Goal: Task Accomplishment & Management: Manage account settings

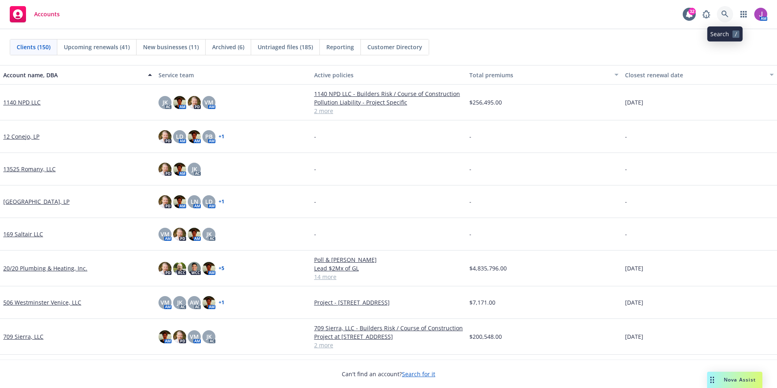
click at [725, 17] on icon at bounding box center [724, 14] width 7 height 7
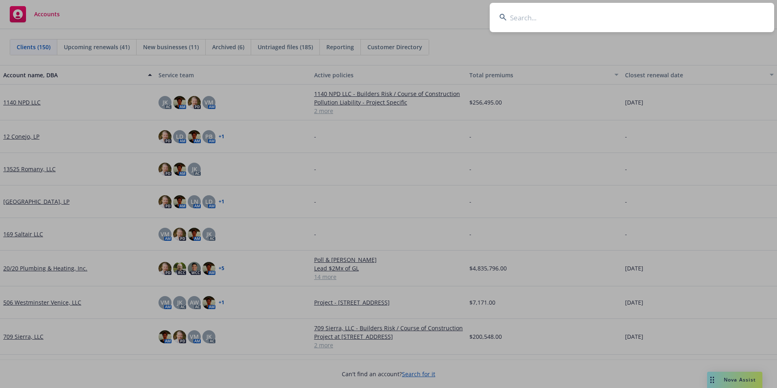
type input "l"
type input "g"
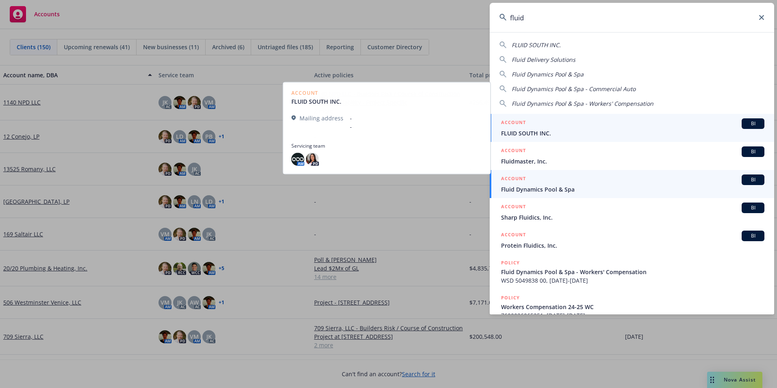
type input "fluid"
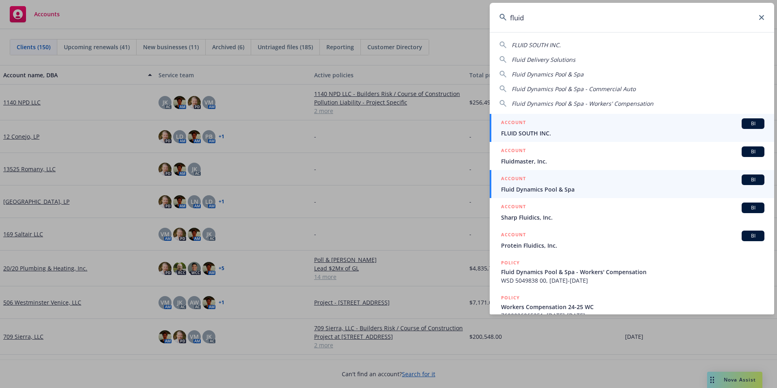
click at [544, 187] on span "Fluid Dynamics Pool & Spa" at bounding box center [632, 189] width 263 height 9
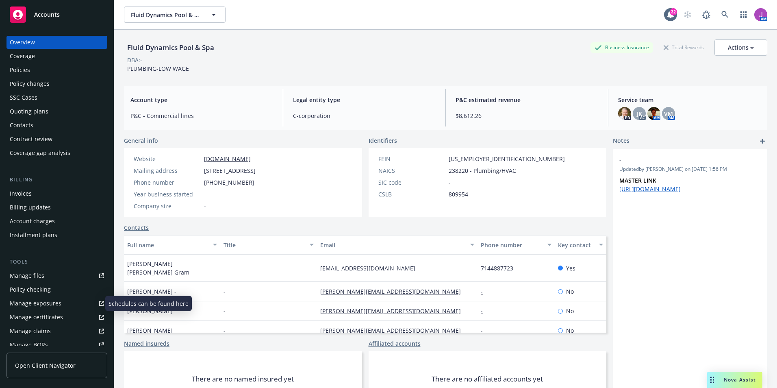
click at [43, 304] on div "Manage exposures" at bounding box center [36, 303] width 52 height 13
click at [24, 74] on div "Policies" at bounding box center [20, 69] width 20 height 13
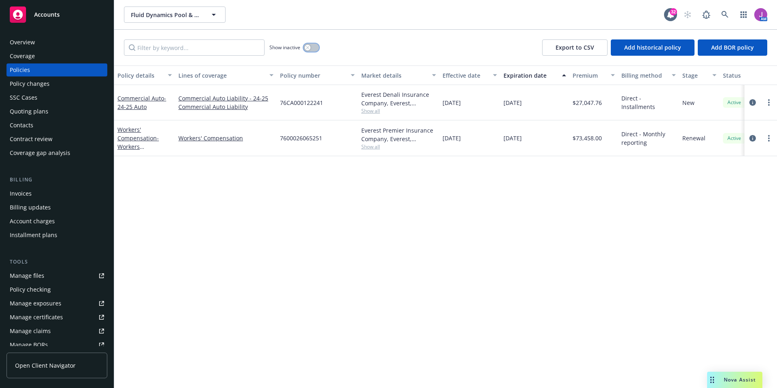
click at [313, 50] on button "button" at bounding box center [311, 47] width 15 height 8
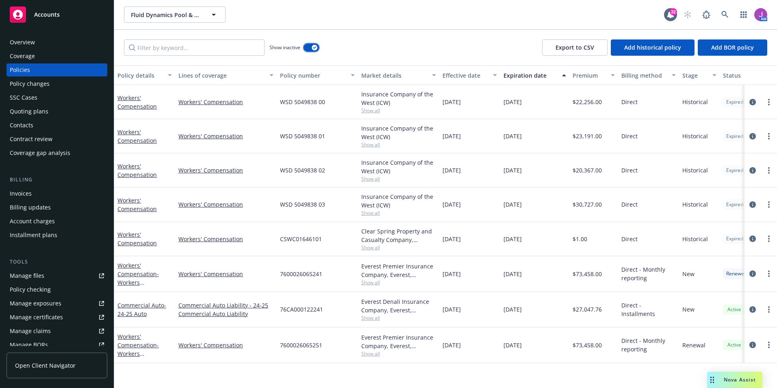
click at [313, 50] on button "button" at bounding box center [311, 47] width 15 height 8
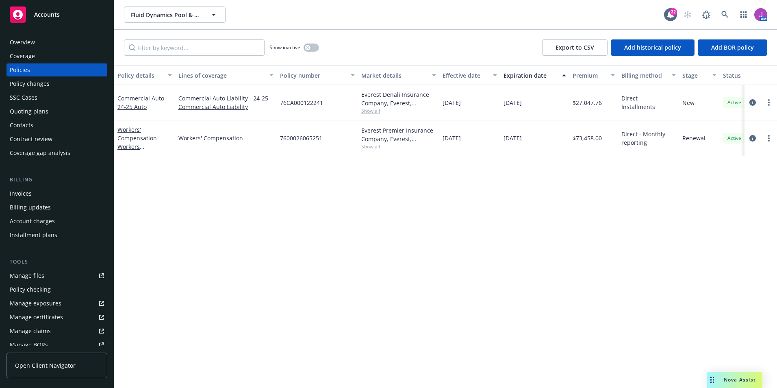
click at [24, 111] on div "Quoting plans" at bounding box center [29, 111] width 39 height 13
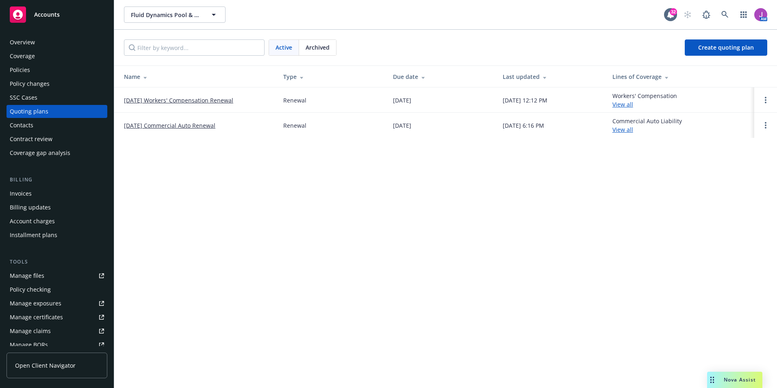
click at [32, 73] on div "Policies" at bounding box center [57, 69] width 94 height 13
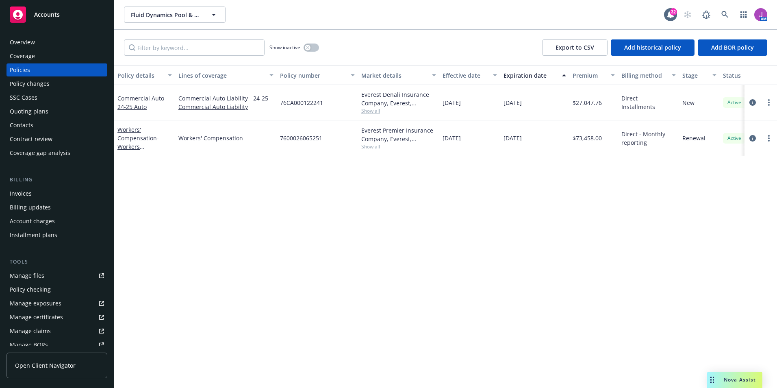
click at [33, 114] on div "Quoting plans" at bounding box center [29, 111] width 39 height 13
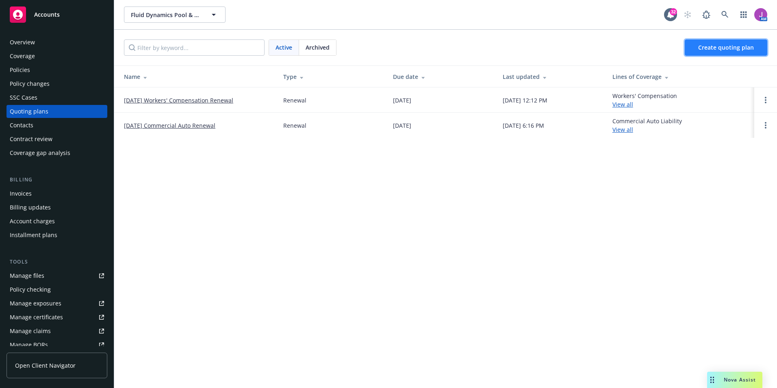
click at [693, 53] on link "Create quoting plan" at bounding box center [726, 47] width 83 height 16
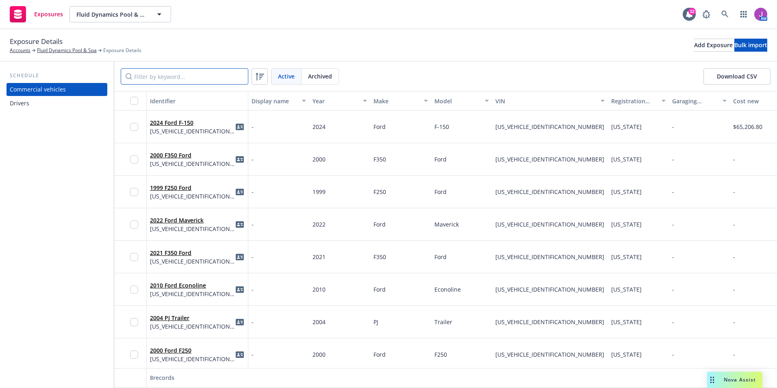
click at [173, 78] on input "Filter by keyword..." at bounding box center [185, 76] width 128 height 16
click at [150, 72] on input "Filter by keyword..." at bounding box center [185, 76] width 128 height 16
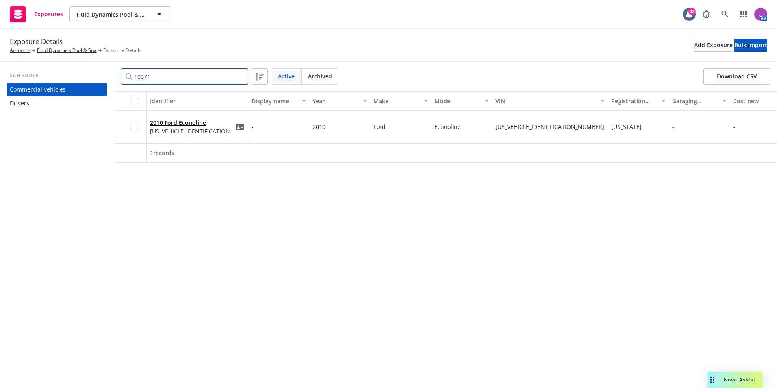
type input "10071"
click at [216, 134] on div "2010 Ford Econoline 1FTNE2EL5ADA10071" at bounding box center [197, 126] width 95 height 22
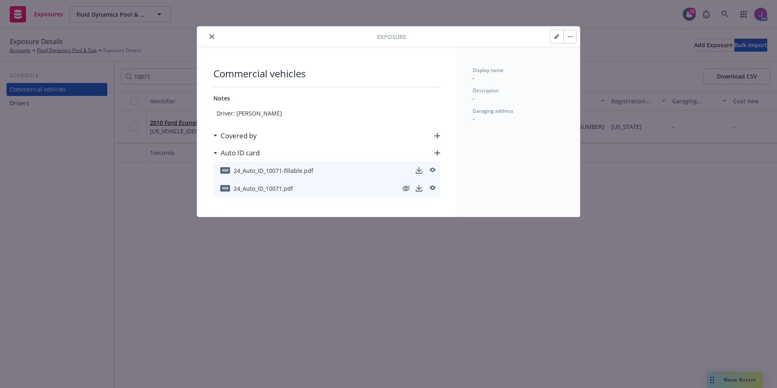
click at [209, 35] on button "close" at bounding box center [212, 37] width 10 height 10
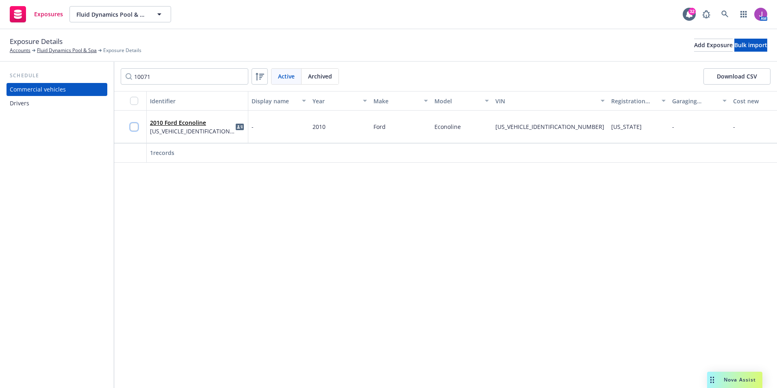
click at [131, 130] on input "checkbox" at bounding box center [134, 127] width 8 height 8
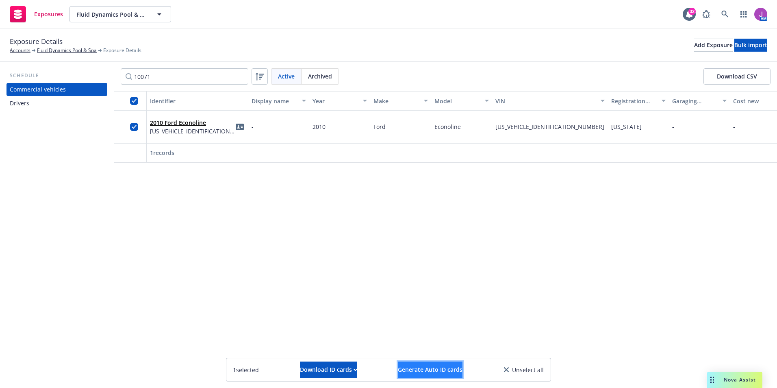
click at [412, 372] on span "Generate Auto ID cards" at bounding box center [430, 369] width 65 height 8
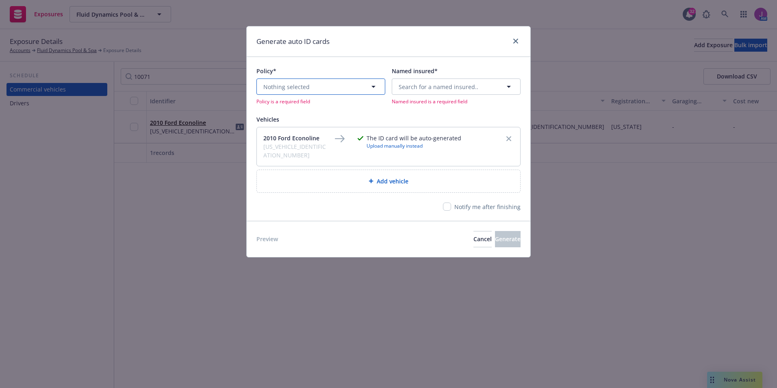
click at [341, 87] on button "Nothing selected" at bounding box center [320, 86] width 129 height 16
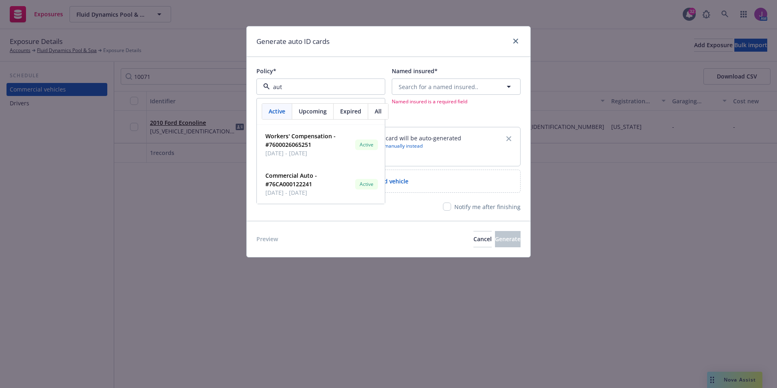
type input "auto"
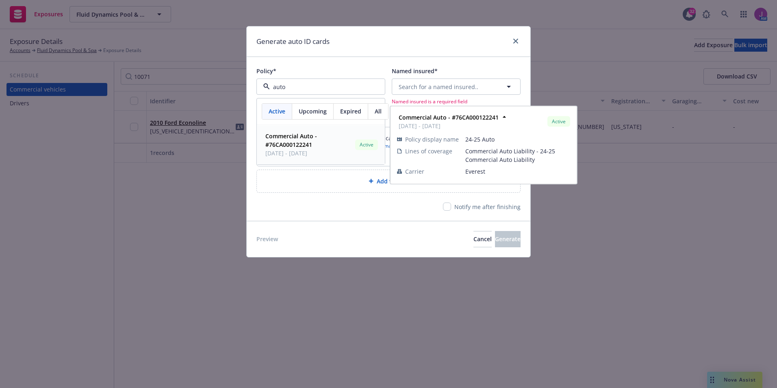
click at [289, 153] on span "10/10/2024 - 10/10/2025" at bounding box center [308, 153] width 87 height 9
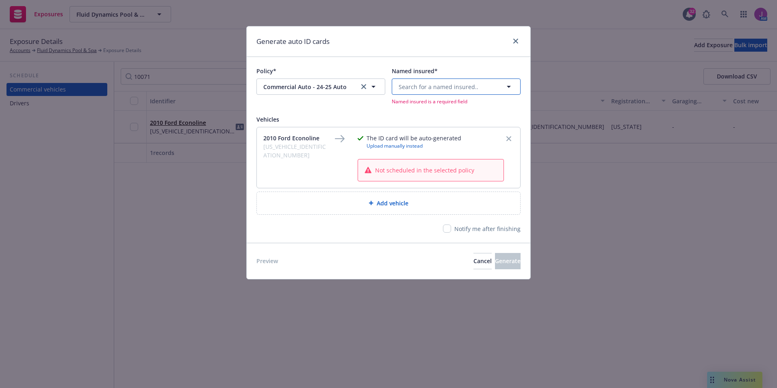
click at [429, 91] on span "Search for a named insured.." at bounding box center [439, 87] width 80 height 9
click at [442, 122] on span "720 E Walnut Ave Suite A, Fullerton, CA, 92831, USA" at bounding box center [438, 118] width 74 height 9
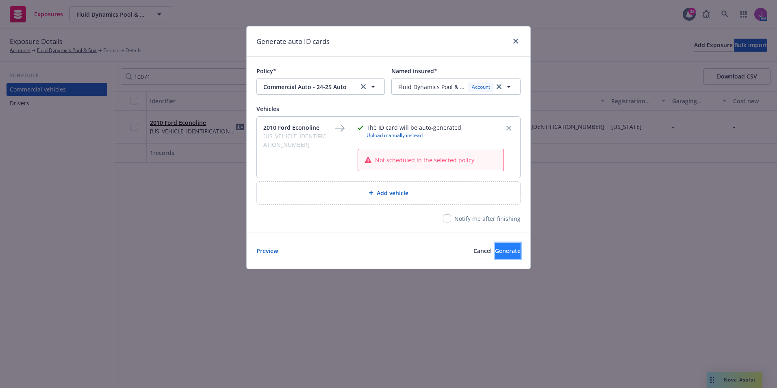
click at [495, 252] on span "Generate" at bounding box center [508, 251] width 26 height 8
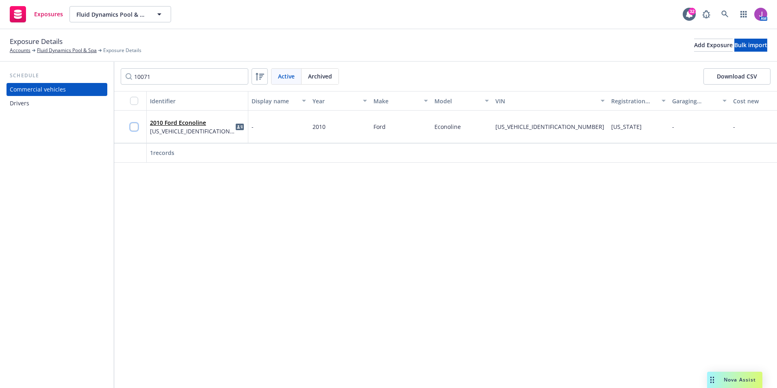
click at [135, 128] on input "checkbox" at bounding box center [134, 127] width 8 height 8
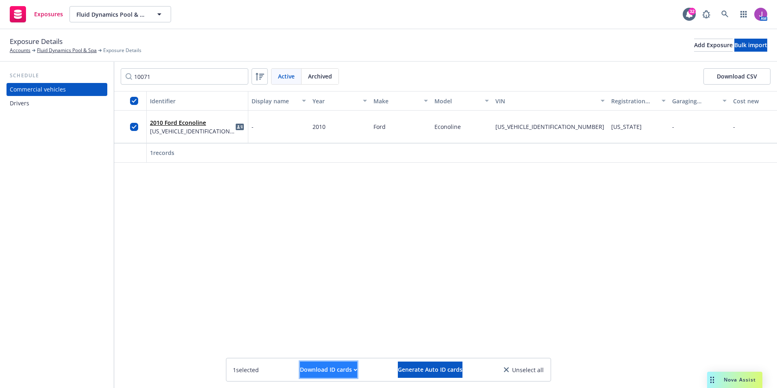
click at [322, 367] on div "Download ID cards" at bounding box center [328, 369] width 57 height 15
click at [311, 354] on link "Download uneditable ID cards" at bounding box center [312, 349] width 109 height 16
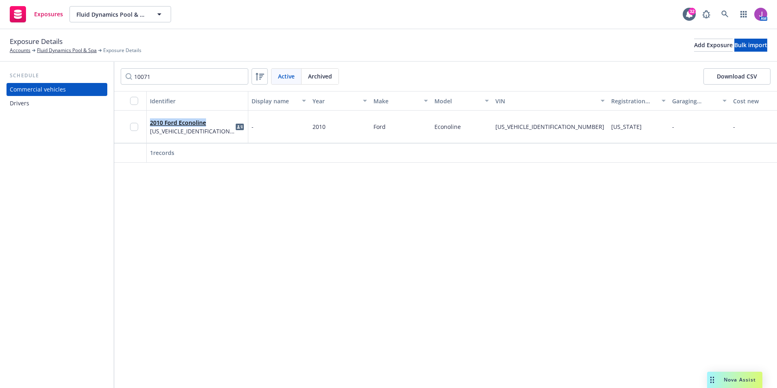
drag, startPoint x: 148, startPoint y: 120, endPoint x: 210, endPoint y: 121, distance: 61.8
click at [210, 121] on div "2010 Ford Econoline 1FTNE2EL5ADA10071" at bounding box center [198, 127] width 102 height 33
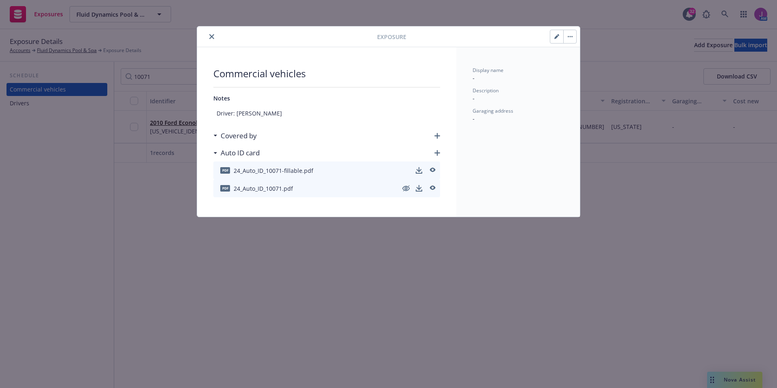
drag, startPoint x: 210, startPoint y: 121, endPoint x: 213, endPoint y: 35, distance: 85.4
click at [213, 35] on icon "close" at bounding box center [211, 36] width 5 height 5
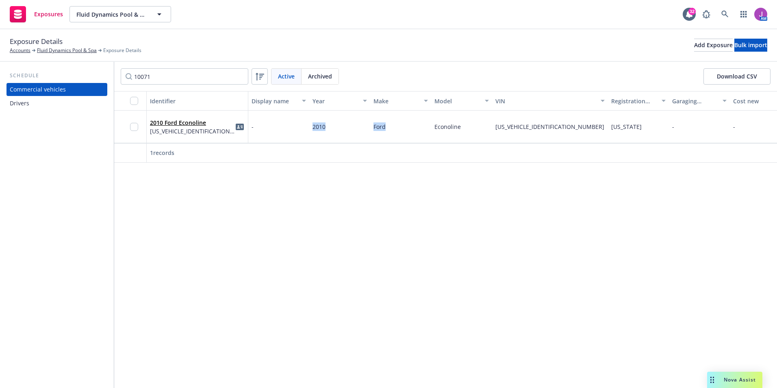
drag, startPoint x: 308, startPoint y: 123, endPoint x: 462, endPoint y: 130, distance: 154.6
click at [462, 130] on div "2010 Ford Econoline 1FTNE2EL5ADA10071 - 2010 Ford Econoline 1FTNE2EL5ADA10071 C…" at bounding box center [666, 127] width 1104 height 33
copy div "2010 Ford"
click at [306, 122] on div "-" at bounding box center [278, 127] width 61 height 33
drag, startPoint x: 311, startPoint y: 129, endPoint x: 552, endPoint y: 131, distance: 241.9
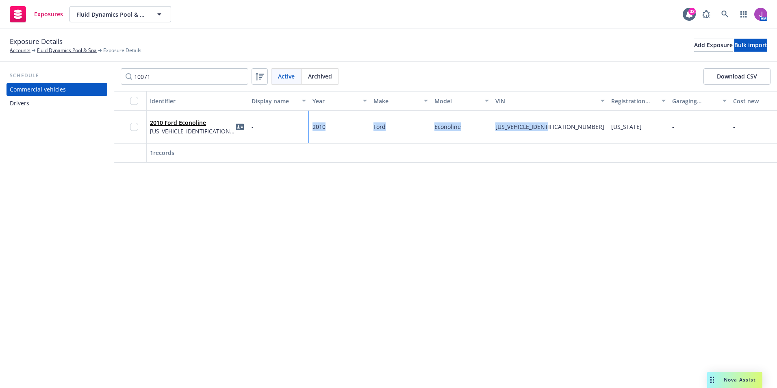
click at [552, 131] on div "2010 Ford Econoline 1FTNE2EL5ADA10071 - 2010 Ford Econoline 1FTNE2EL5ADA10071 C…" at bounding box center [666, 127] width 1104 height 33
copy div "2010 Ford Econoline 1FTNE2EL5ADA10071"
click at [137, 130] on input "checkbox" at bounding box center [134, 127] width 8 height 8
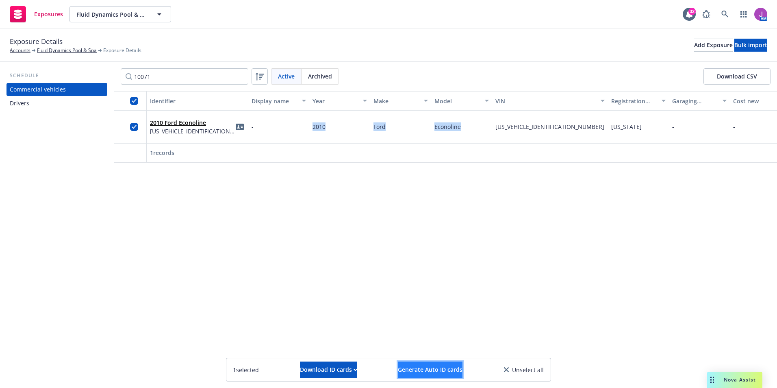
click at [430, 371] on span "Generate Auto ID cards" at bounding box center [430, 369] width 65 height 8
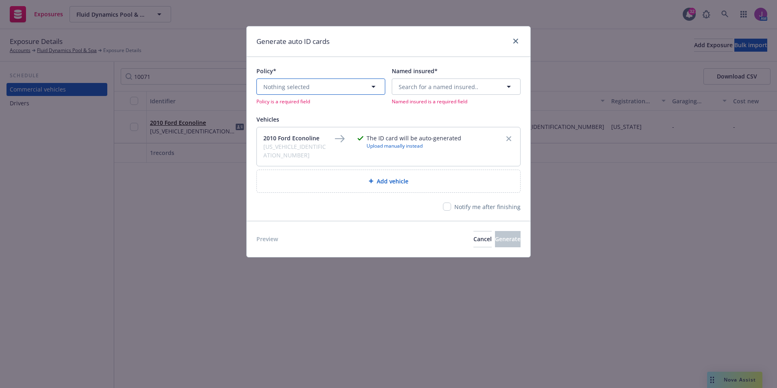
click at [350, 83] on button "Nothing selected" at bounding box center [320, 86] width 129 height 16
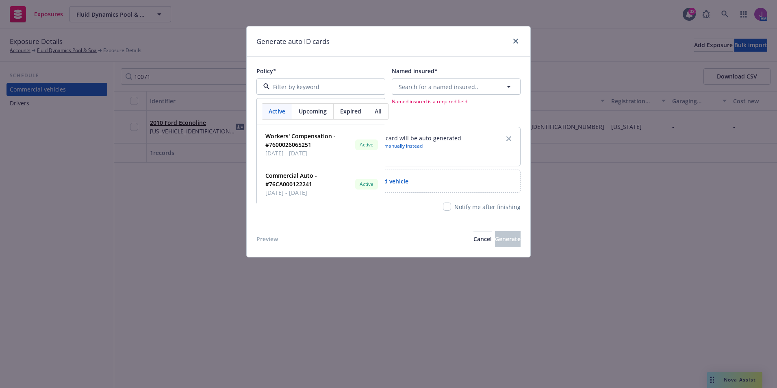
click at [307, 111] on span "Upcoming" at bounding box center [313, 111] width 28 height 9
click at [274, 107] on span "Active" at bounding box center [277, 111] width 17 height 9
click at [513, 40] on link "close" at bounding box center [516, 41] width 10 height 10
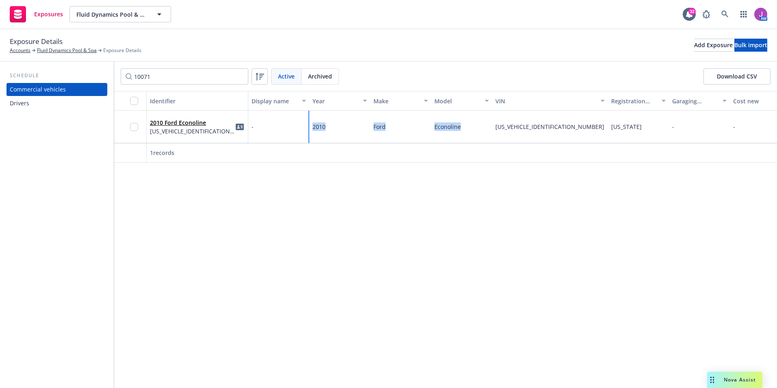
drag, startPoint x: 310, startPoint y: 123, endPoint x: 461, endPoint y: 133, distance: 151.1
click at [461, 133] on div "2010 Ford Econoline 1FTNE2EL5ADA10071 - 2010 Ford Econoline 1FTNE2EL5ADA10071 C…" at bounding box center [666, 127] width 1104 height 33
copy div "2010 Ford Econoline"
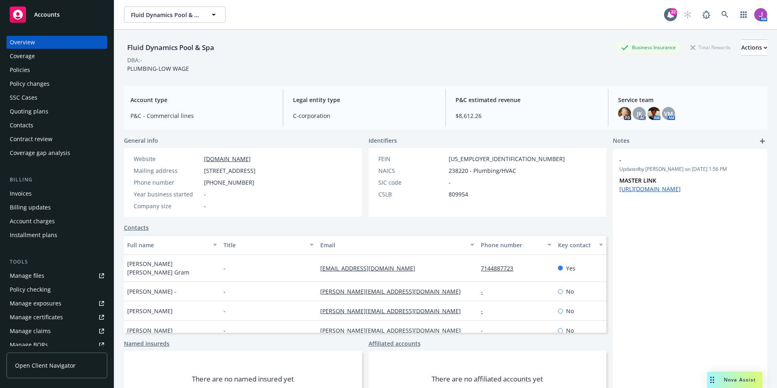
click at [34, 70] on div "Policies" at bounding box center [57, 69] width 94 height 13
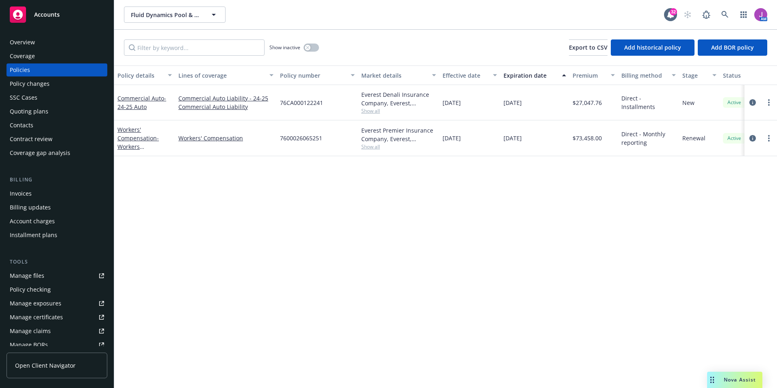
click at [30, 106] on div "Quoting plans" at bounding box center [29, 111] width 39 height 13
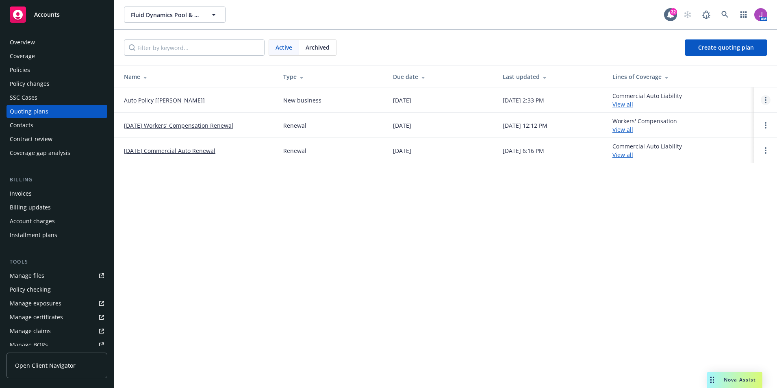
click at [764, 101] on link "Open options" at bounding box center [766, 100] width 10 height 10
click at [405, 244] on div "Fluid Dynamics Pool & Spa Fluid Dynamics Pool & Spa 32 AM Active Archived Creat…" at bounding box center [445, 194] width 663 height 388
click at [41, 76] on div "Policies" at bounding box center [57, 69] width 94 height 13
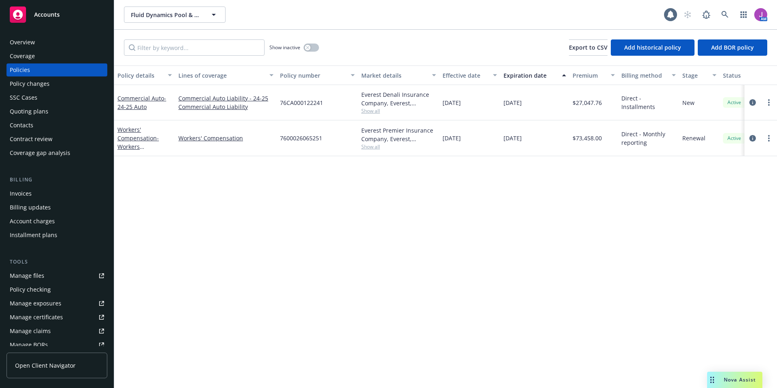
click at [28, 63] on div "Policies" at bounding box center [20, 69] width 20 height 13
click at [29, 53] on div "Coverage" at bounding box center [22, 56] width 25 height 13
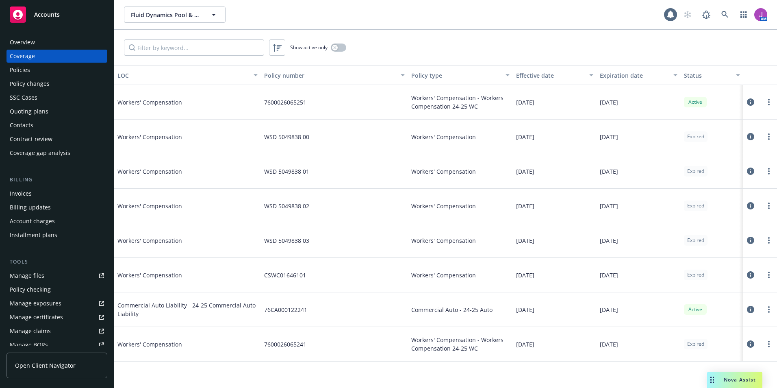
click at [28, 72] on div "Policies" at bounding box center [20, 69] width 20 height 13
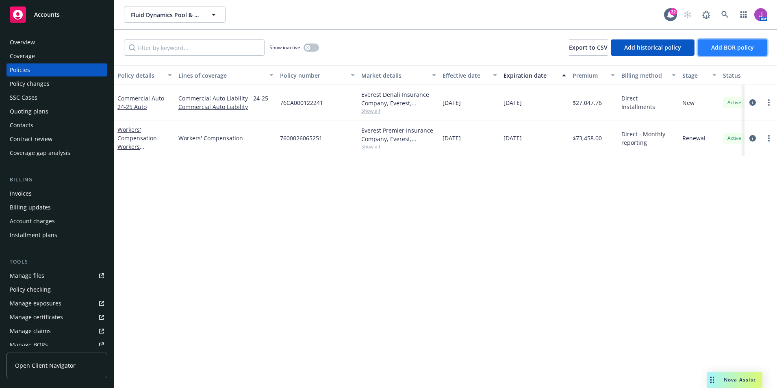
click at [740, 45] on span "Add BOR policy" at bounding box center [732, 47] width 43 height 8
select select "other"
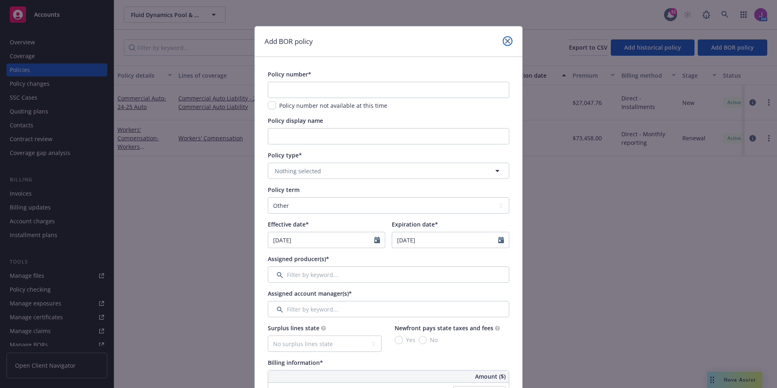
click at [505, 39] on icon "close" at bounding box center [507, 41] width 5 height 5
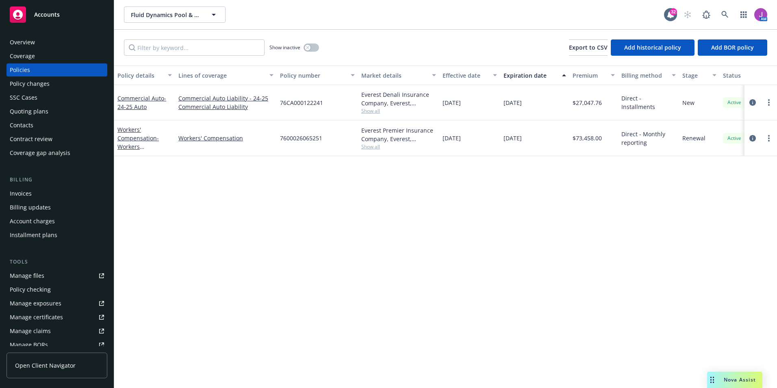
click at [732, 377] on span "Nova Assist" at bounding box center [740, 379] width 32 height 7
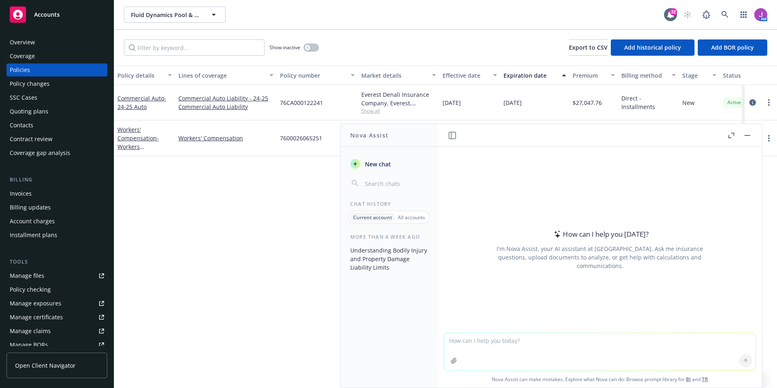
click at [678, 355] on textarea at bounding box center [599, 351] width 311 height 37
type textarea "add a new policy to Nav"
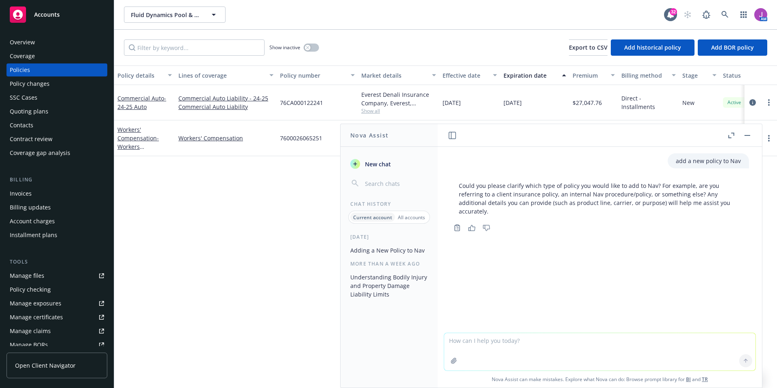
click at [522, 356] on textarea at bounding box center [599, 351] width 311 height 37
type textarea "commerical auto policy"
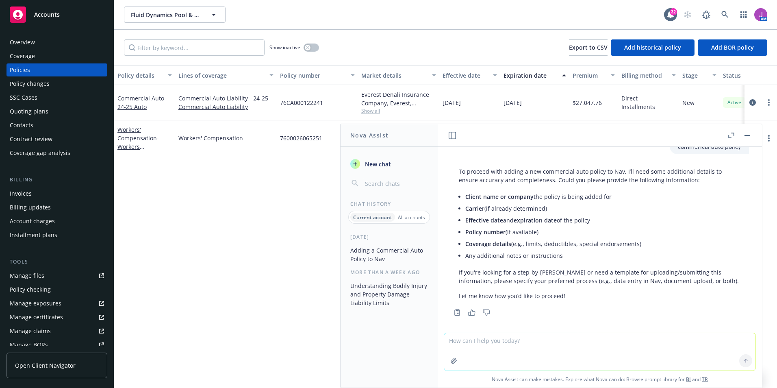
scroll to position [117, 0]
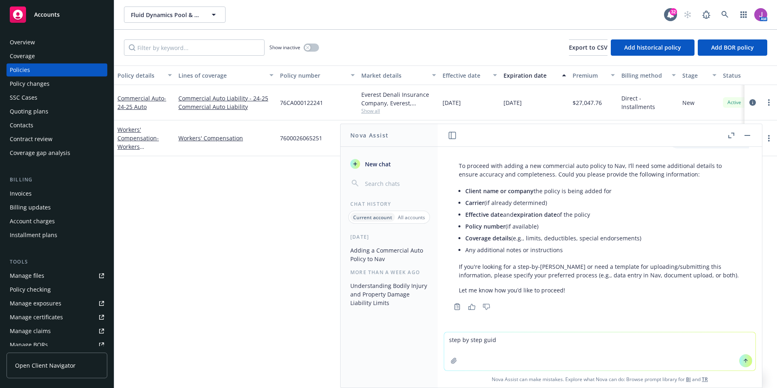
type textarea "step by [PERSON_NAME]"
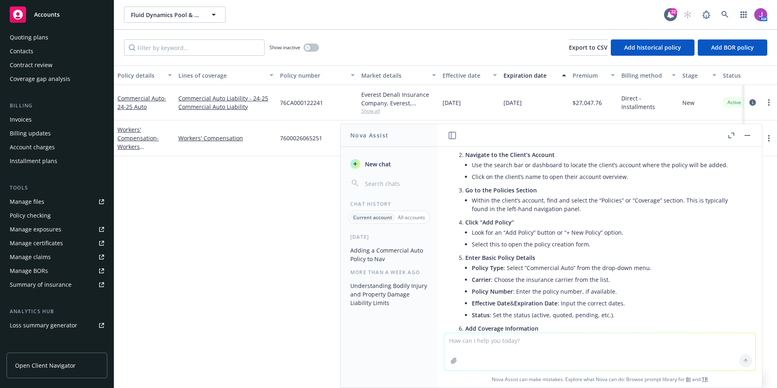
scroll to position [0, 0]
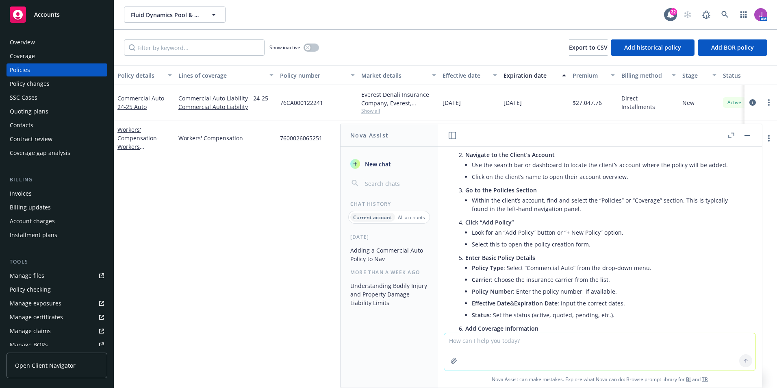
click at [40, 81] on div "Policy changes" at bounding box center [30, 83] width 40 height 13
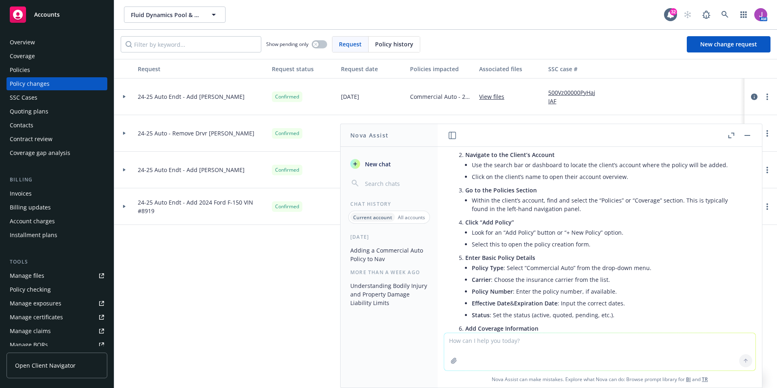
click at [33, 72] on div "Policies" at bounding box center [57, 69] width 94 height 13
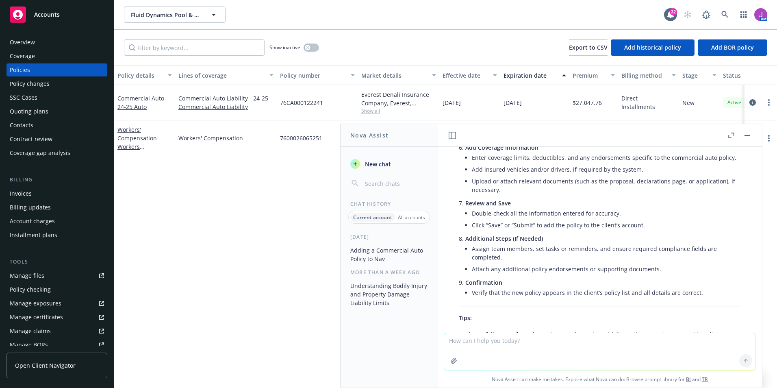
scroll to position [561, 0]
click at [751, 134] on button "button" at bounding box center [748, 135] width 10 height 10
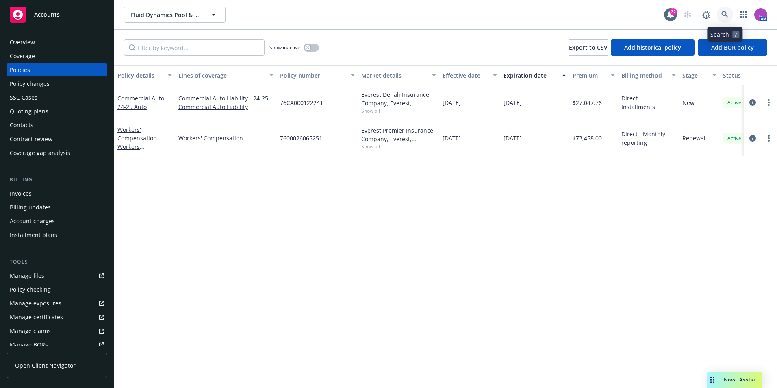
click at [724, 13] on icon at bounding box center [724, 14] width 7 height 7
click at [743, 15] on icon "button" at bounding box center [744, 14] width 7 height 7
click at [761, 12] on img at bounding box center [760, 14] width 13 height 13
click at [597, 248] on div "Policy details Lines of coverage Policy number Market details Effective date Ex…" at bounding box center [445, 226] width 663 height 322
click at [48, 107] on div "Quoting plans" at bounding box center [57, 111] width 94 height 13
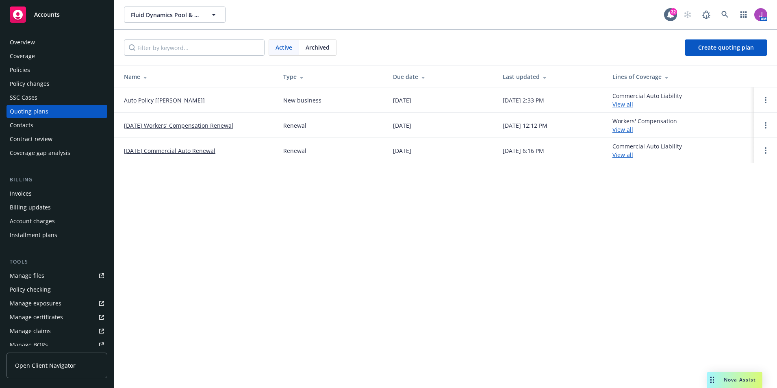
click at [764, 105] on td at bounding box center [765, 99] width 23 height 25
click at [766, 102] on circle "Open options" at bounding box center [766, 103] width 2 height 2
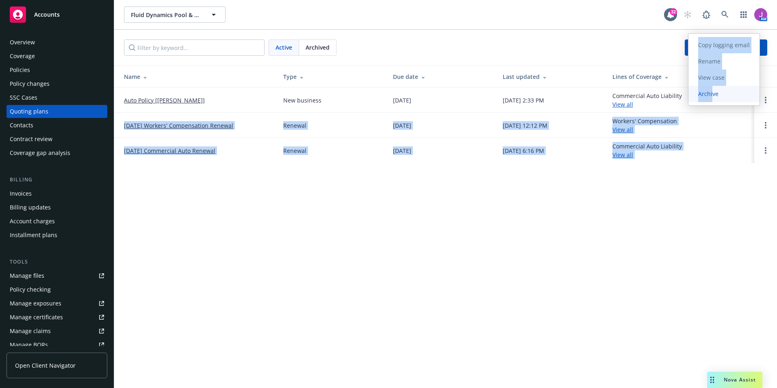
drag, startPoint x: 766, startPoint y: 102, endPoint x: 713, endPoint y: 94, distance: 53.9
click at [713, 94] on body "Accounts Overview Coverage Policies Policy changes SSC Cases Quoting plans Cont…" at bounding box center [388, 194] width 777 height 388
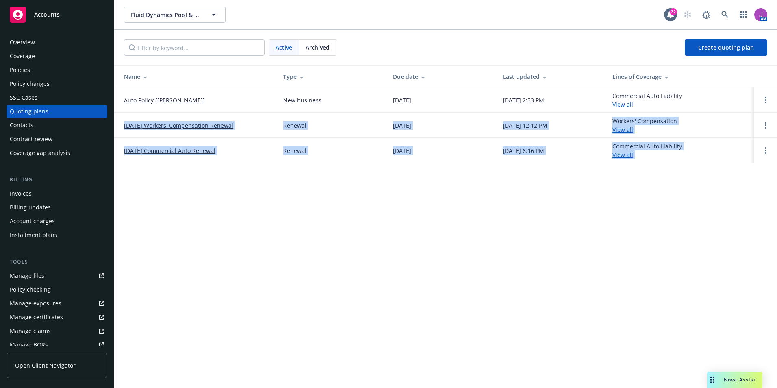
drag, startPoint x: 713, startPoint y: 94, endPoint x: 688, endPoint y: 185, distance: 94.1
click at [688, 185] on div "Fluid Dynamics Pool & Spa Fluid Dynamics Pool & Spa 32 AM Active Archived Creat…" at bounding box center [445, 194] width 663 height 388
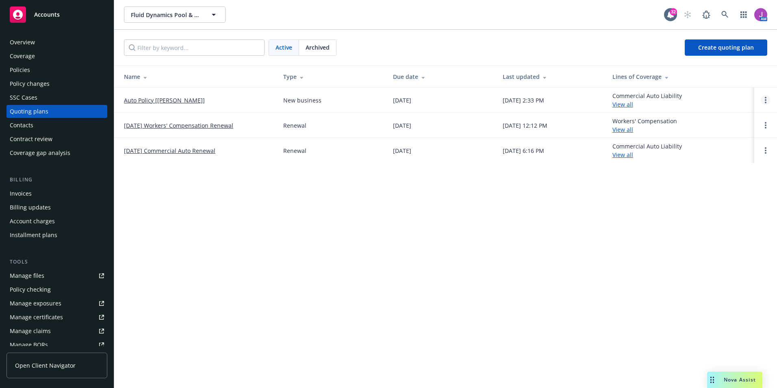
click at [767, 99] on link "Open options" at bounding box center [766, 100] width 10 height 10
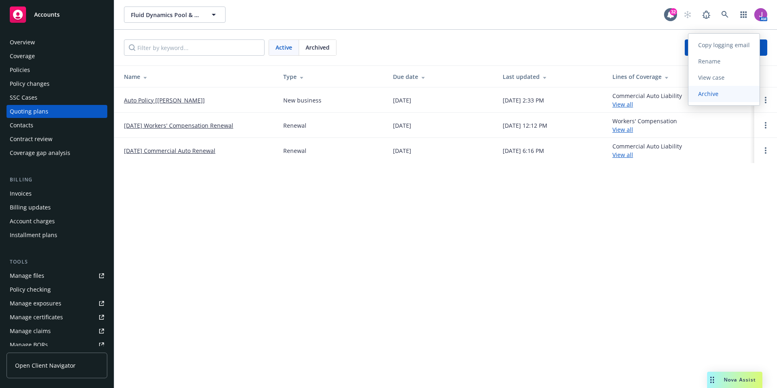
click at [715, 91] on span "Archive" at bounding box center [709, 94] width 40 height 8
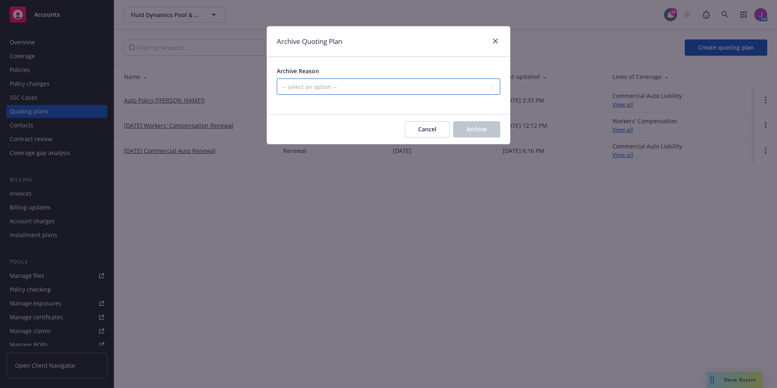
click at [317, 86] on select "-- select an option -- Created by error Duplicate New business opportunity lost…" at bounding box center [389, 86] width 224 height 16
select select "ARCHIVED_CREATED_IN_ERROR"
click at [277, 78] on select "-- select an option -- Created by error Duplicate New business opportunity lost…" at bounding box center [389, 86] width 224 height 16
click at [474, 133] on button "Archive" at bounding box center [476, 129] width 47 height 16
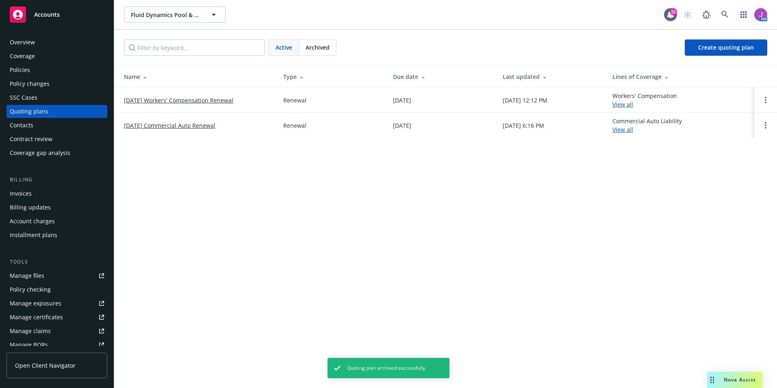
click at [45, 68] on div "Policies" at bounding box center [57, 69] width 94 height 13
